Goal: Transaction & Acquisition: Purchase product/service

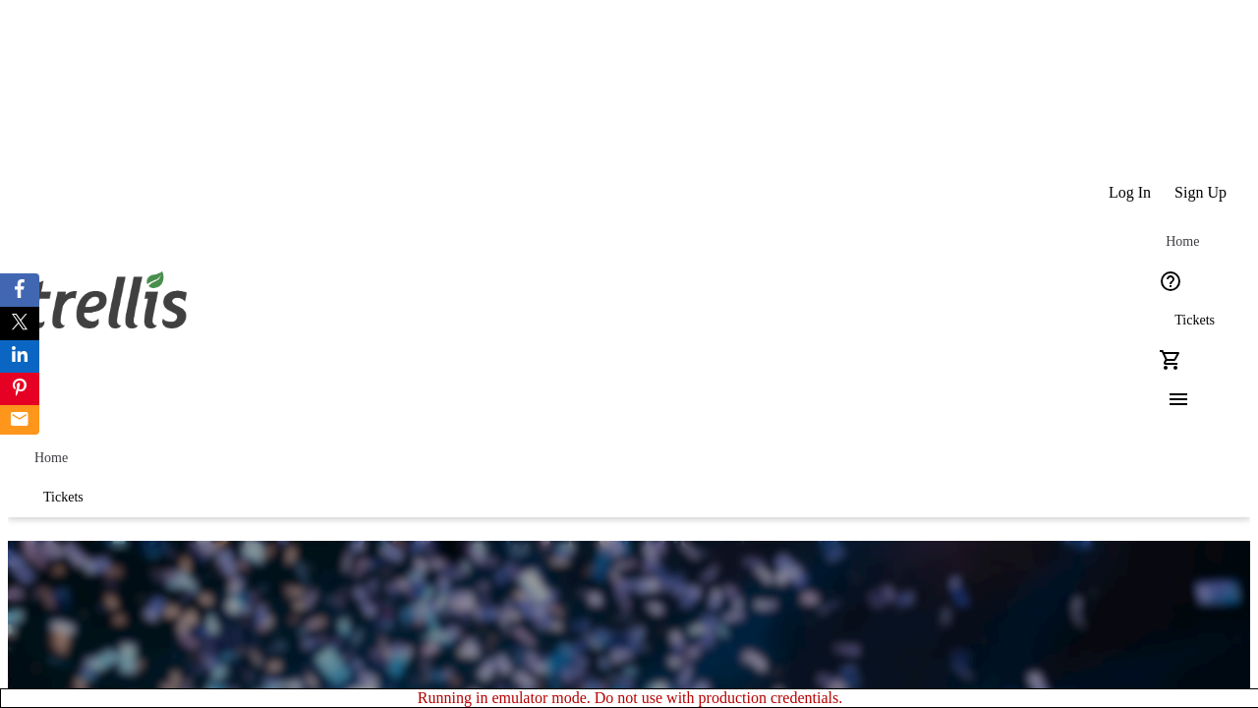
click at [1175, 313] on span "Tickets" at bounding box center [1195, 321] width 40 height 16
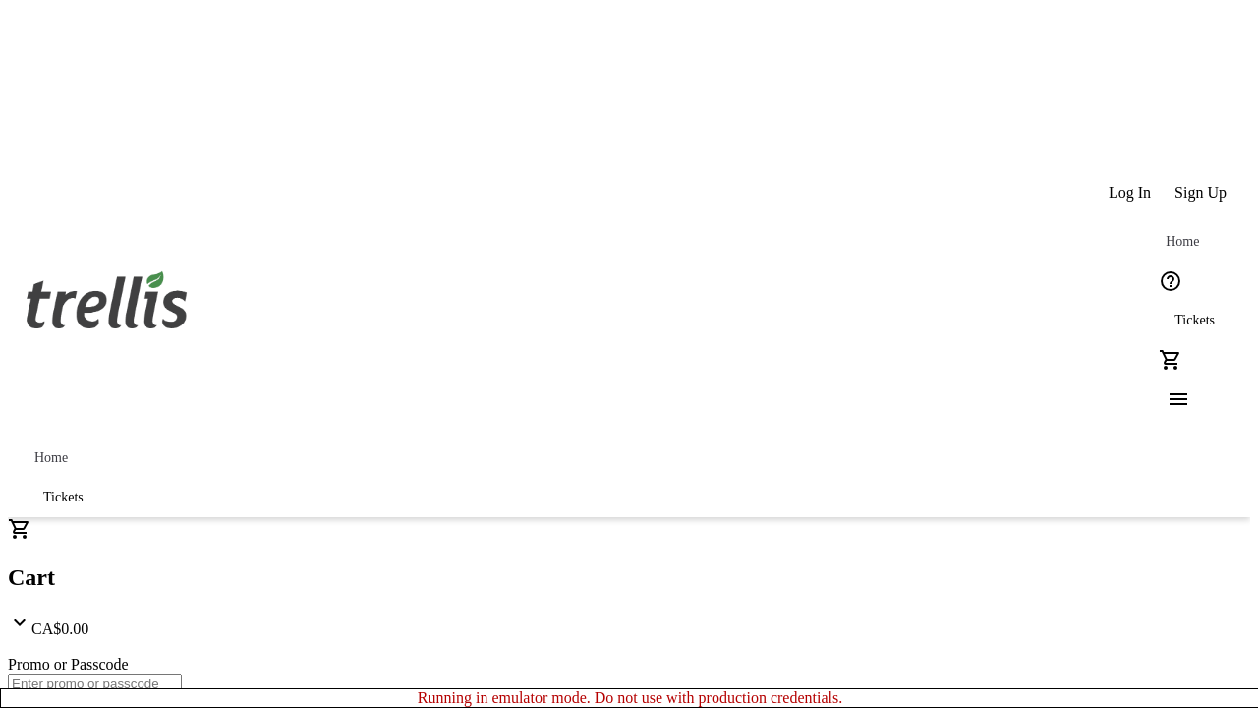
type input "1"
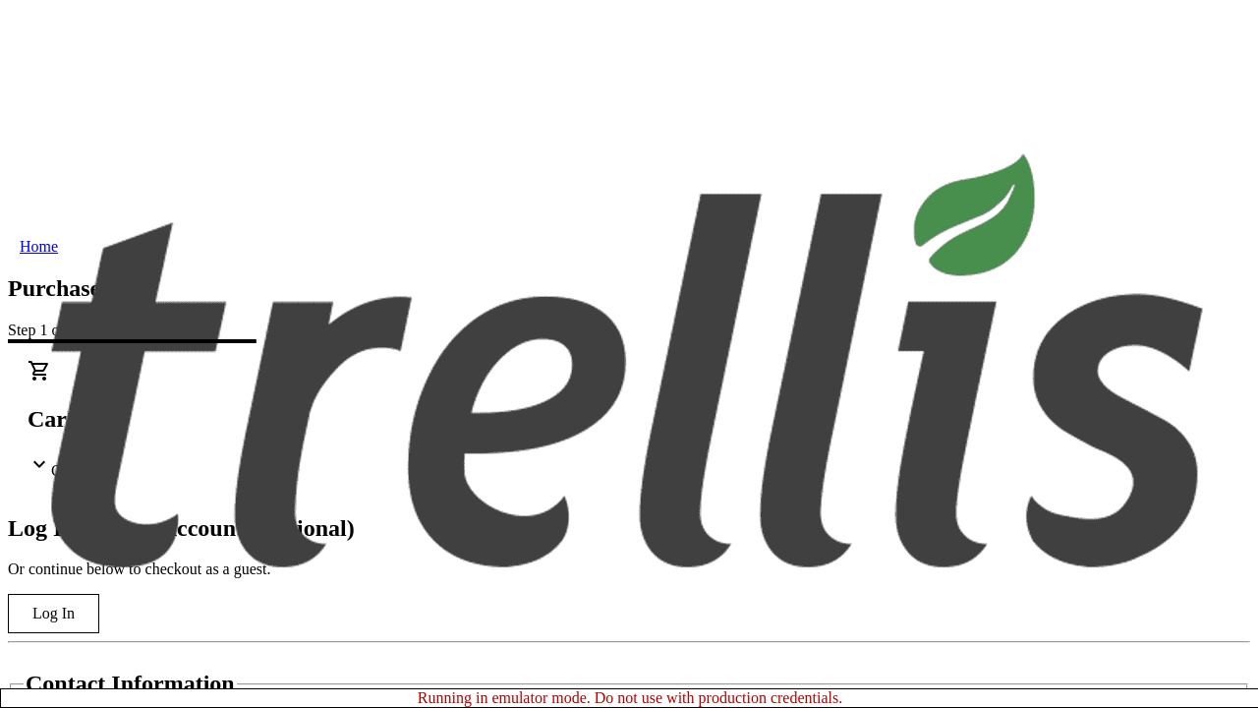
type input "[PERSON_NAME][EMAIL_ADDRESS][DOMAIN_NAME]"
type input "[PERSON_NAME]"
